Goal: Information Seeking & Learning: Learn about a topic

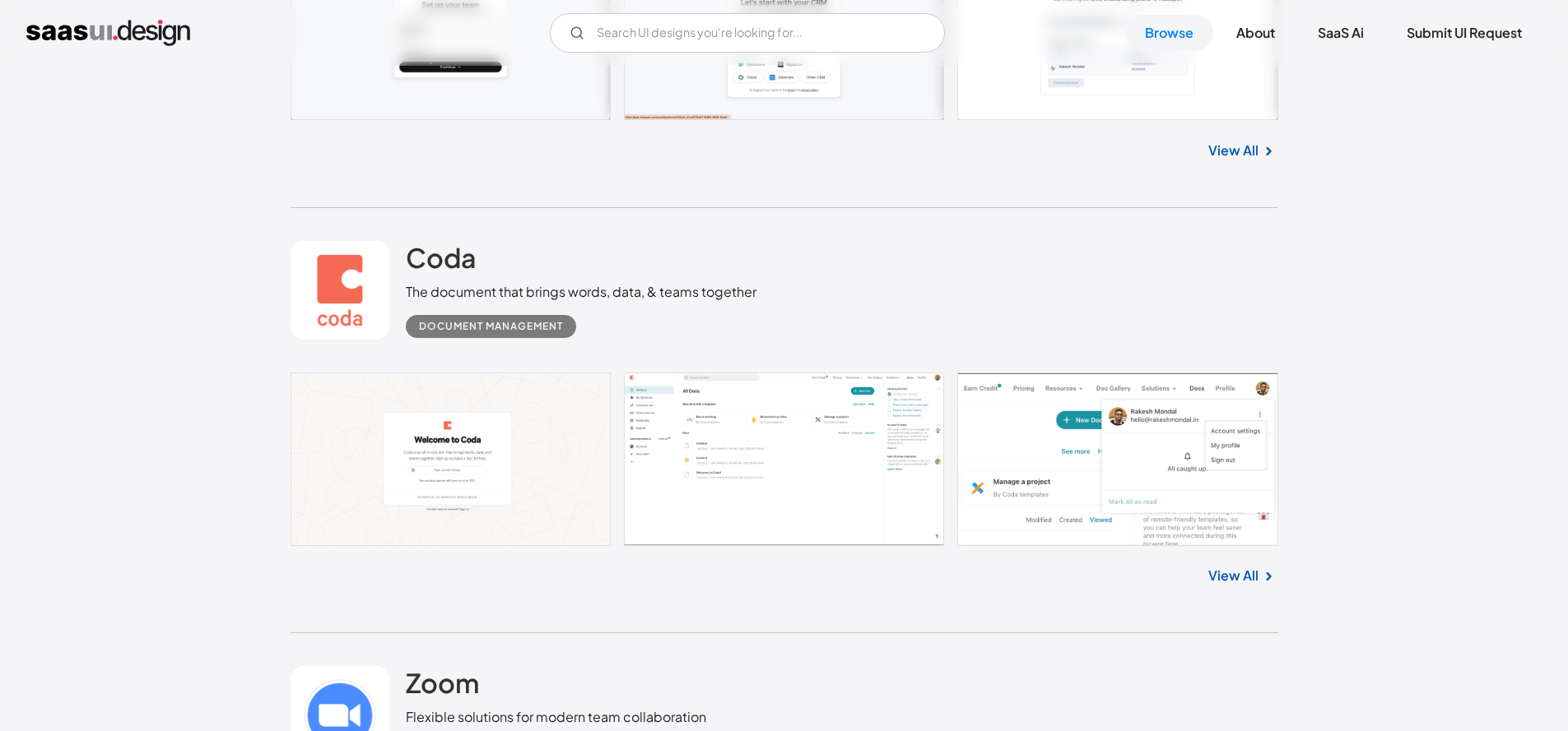
scroll to position [1287, 0]
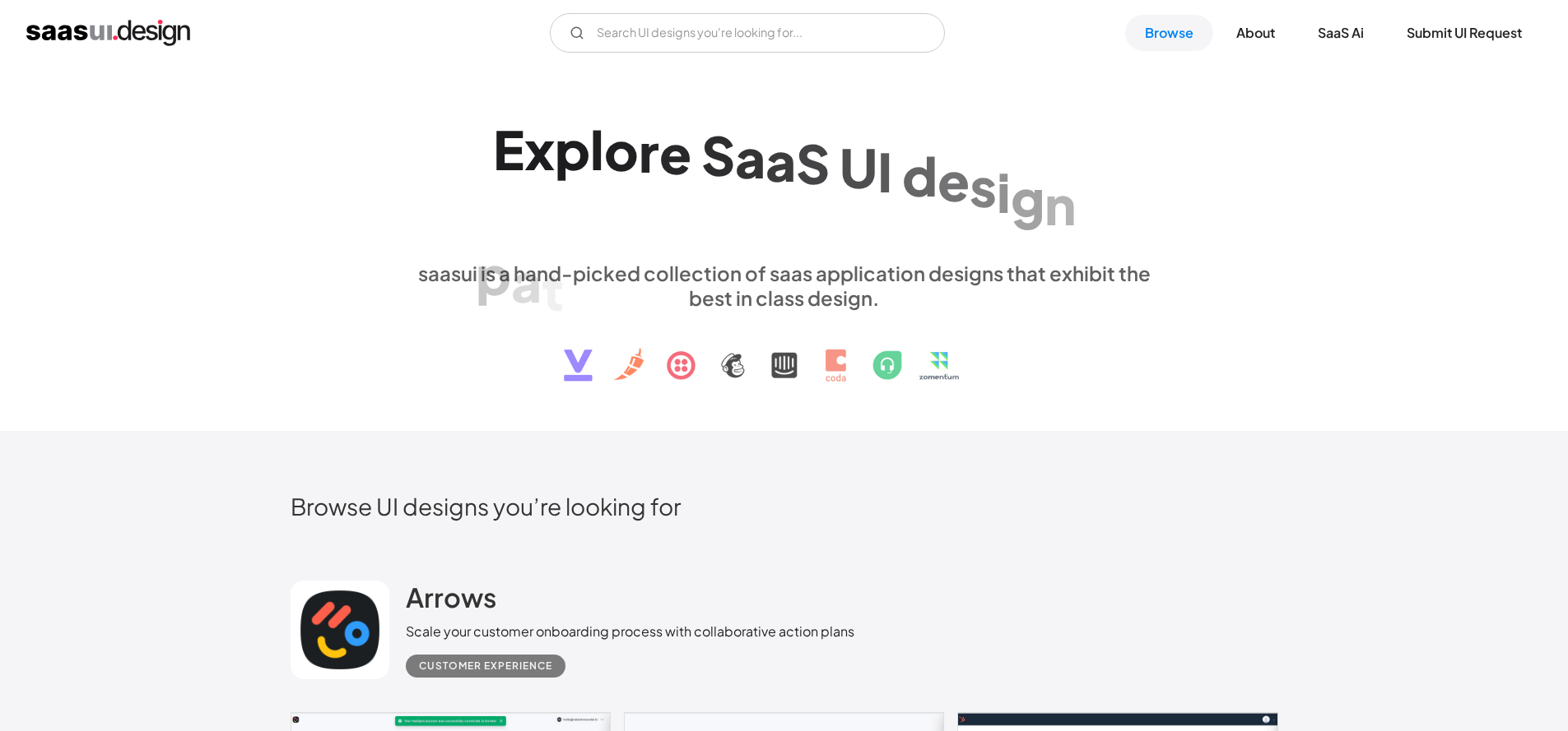
scroll to position [432, 0]
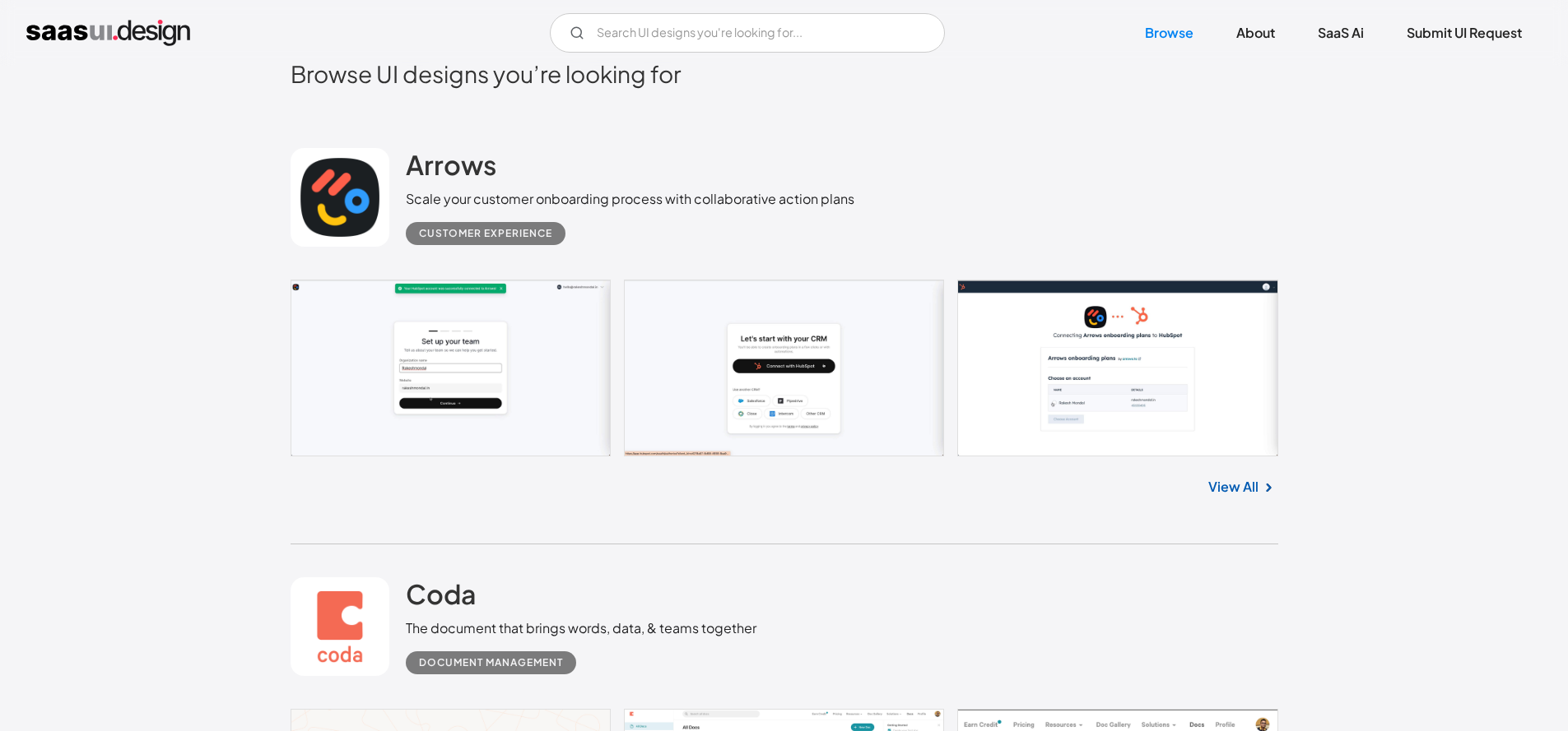
click at [1107, 374] on link at bounding box center [784, 369] width 987 height 177
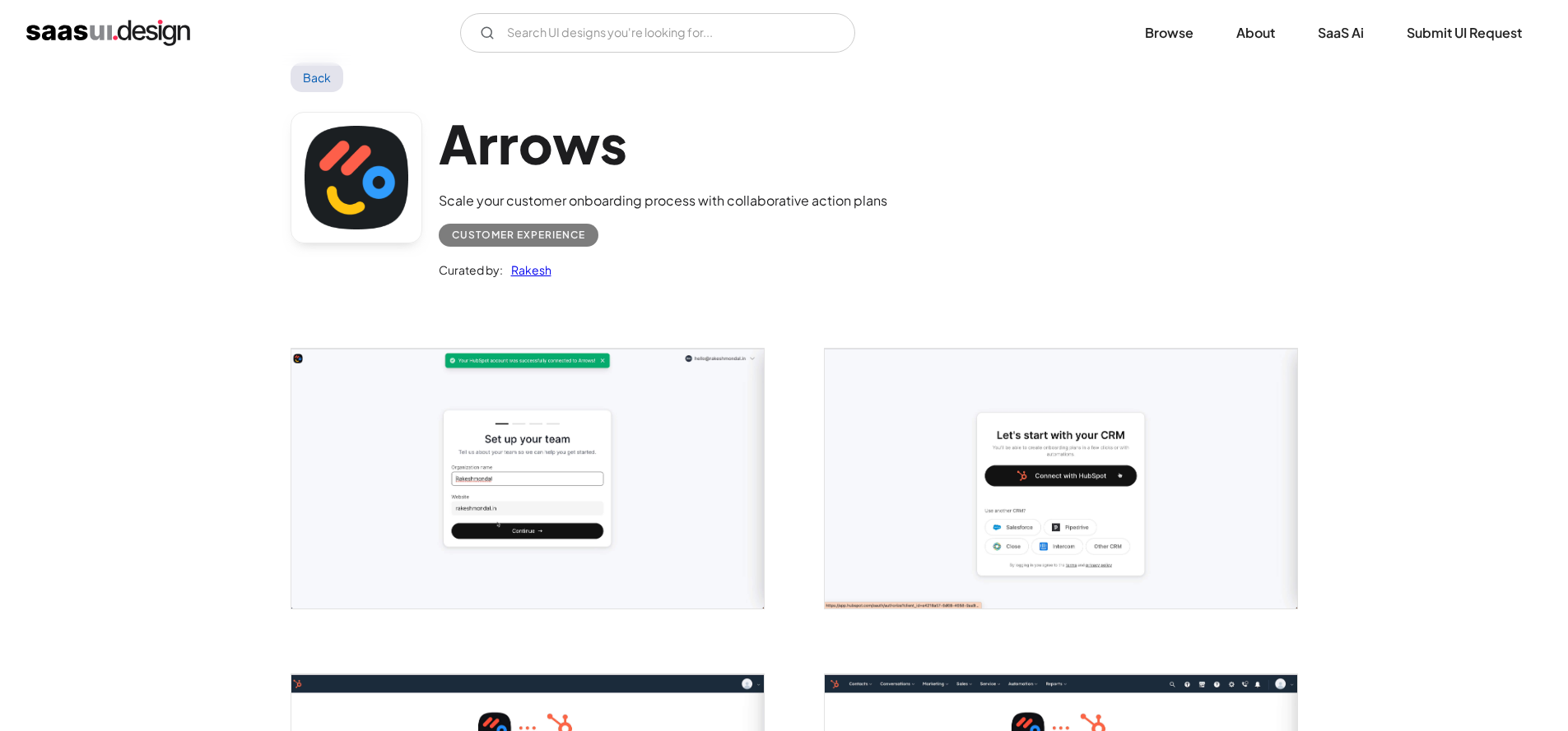
scroll to position [290, 0]
